Goal: Information Seeking & Learning: Learn about a topic

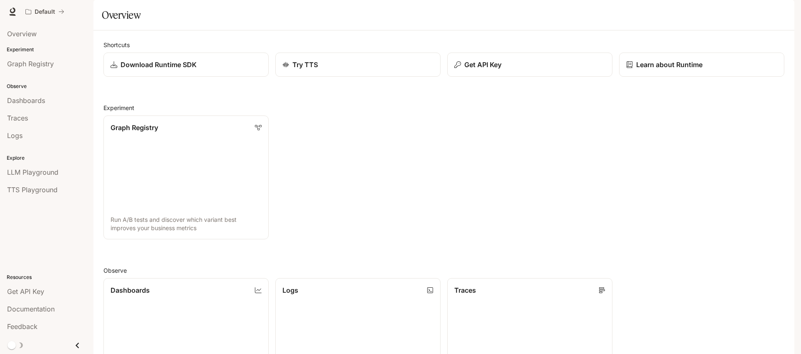
scroll to position [248, 0]
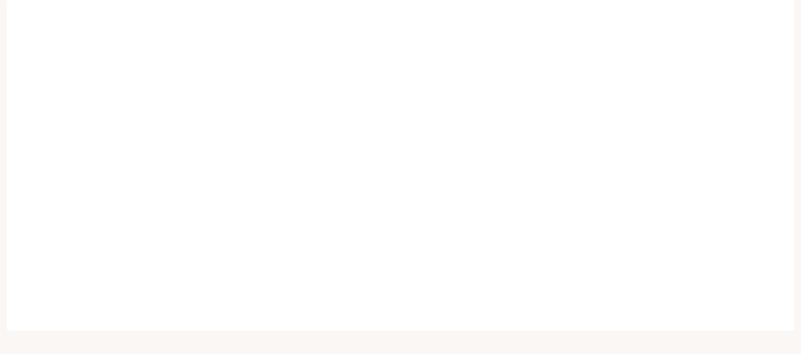
click at [487, 13] on div "Default" at bounding box center [371, 11] width 698 height 17
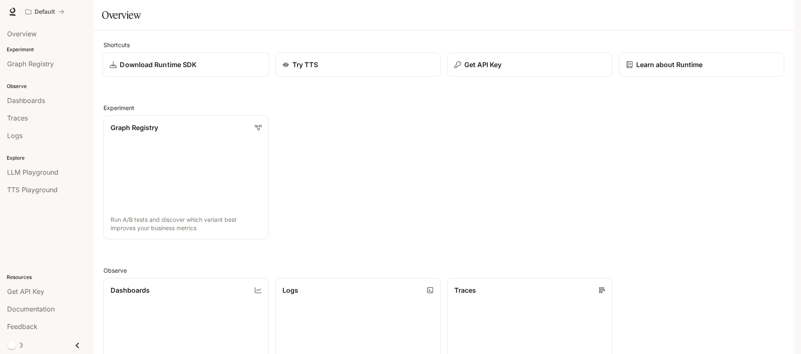
click at [166, 70] on p "Download Runtime SDK" at bounding box center [158, 65] width 77 height 10
click at [171, 278] on link "Dashboards View and analyze your workspace metrics" at bounding box center [186, 340] width 167 height 125
click at [779, 15] on img "button" at bounding box center [783, 12] width 12 height 12
click at [157, 117] on div at bounding box center [400, 177] width 801 height 354
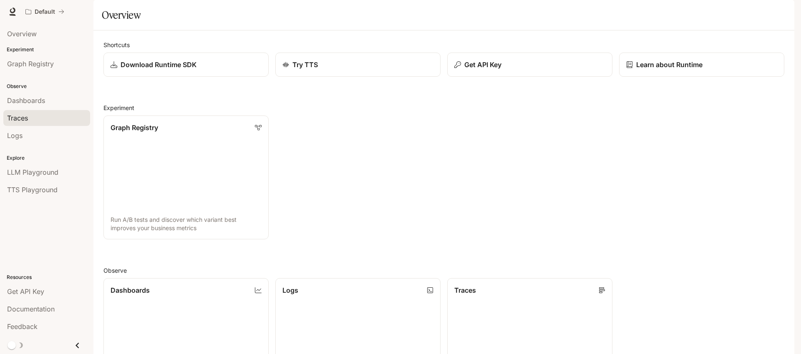
click at [37, 115] on div "Traces" at bounding box center [46, 118] width 79 height 10
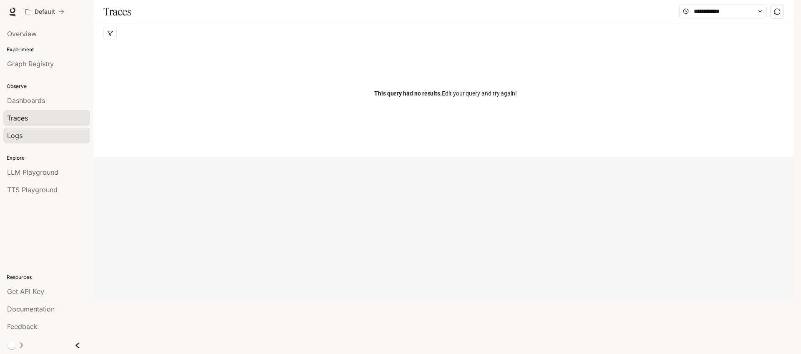
click at [18, 138] on span "Logs" at bounding box center [14, 136] width 15 height 10
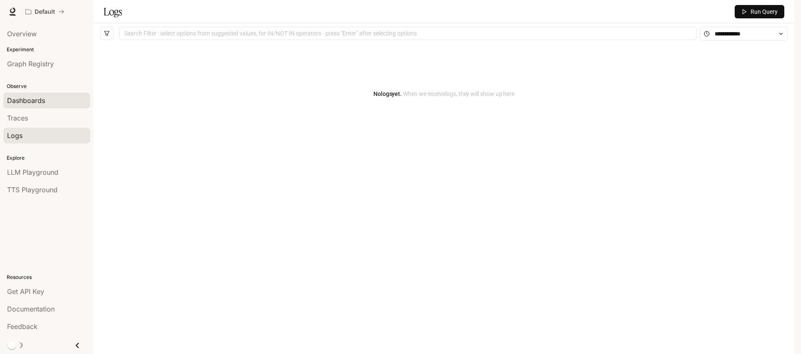
click at [23, 108] on link "Dashboards" at bounding box center [46, 101] width 87 height 16
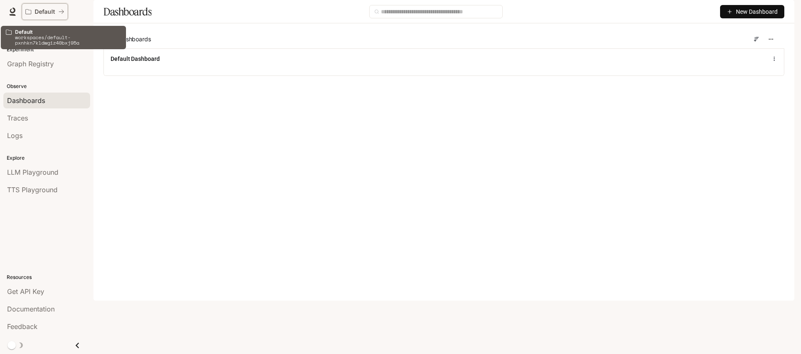
click at [59, 10] on icon "All workspaces" at bounding box center [61, 12] width 6 height 6
